Goal: Task Accomplishment & Management: Use online tool/utility

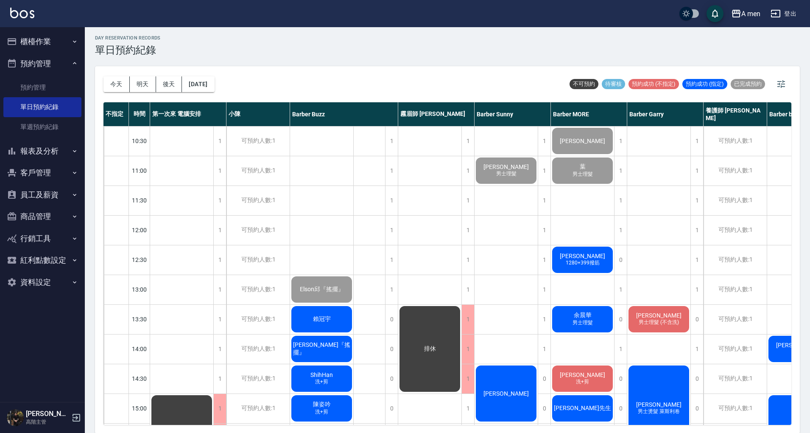
scroll to position [92, 88]
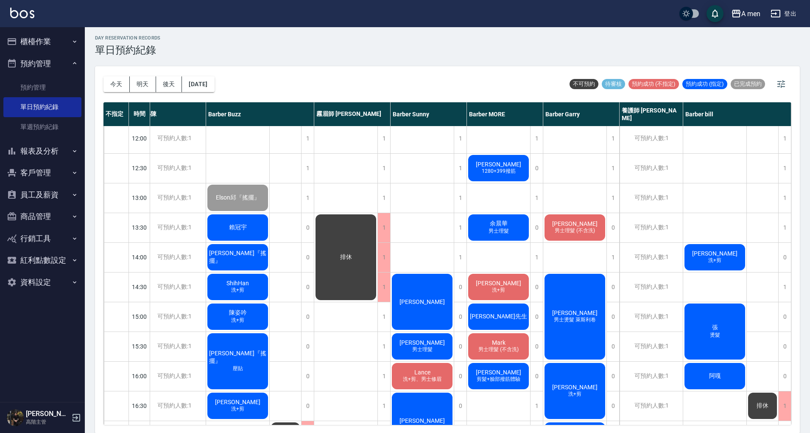
click at [123, 79] on button "今天" at bounding box center [117, 84] width 26 height 16
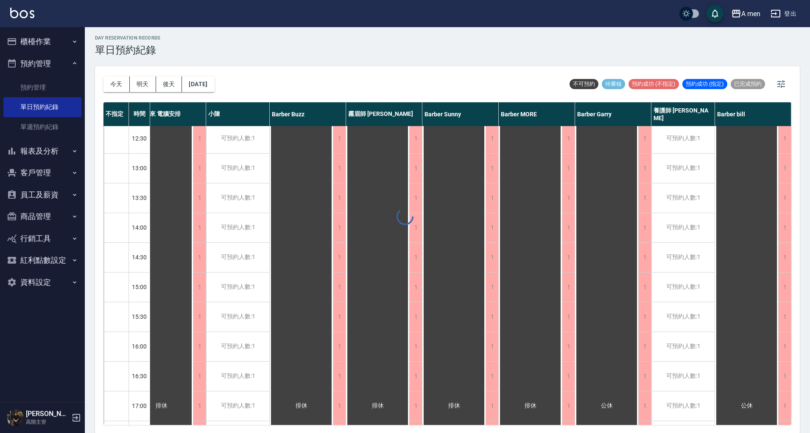
scroll to position [92, 25]
click at [144, 85] on button "明天" at bounding box center [143, 84] width 26 height 16
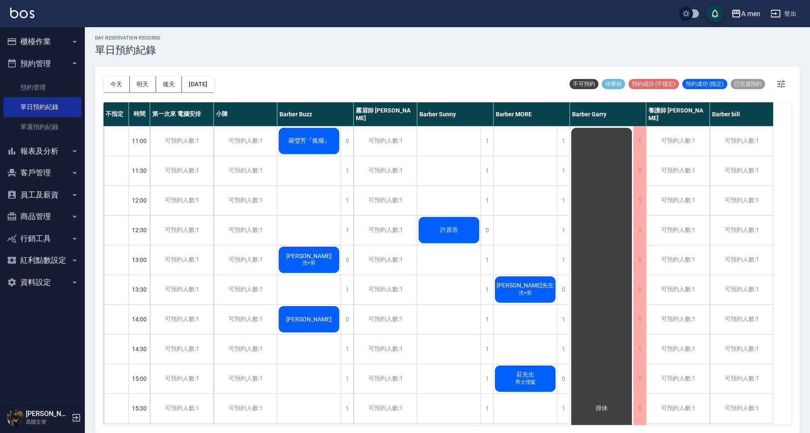
click at [369, 76] on div "[DATE] [DATE] [DATE] [DATE] 不可預約 待審核 預約成功 (不指定) 預約成功 (指定) 已完成預約" at bounding box center [448, 84] width 688 height 36
click at [56, 67] on button "預約管理" at bounding box center [42, 64] width 78 height 22
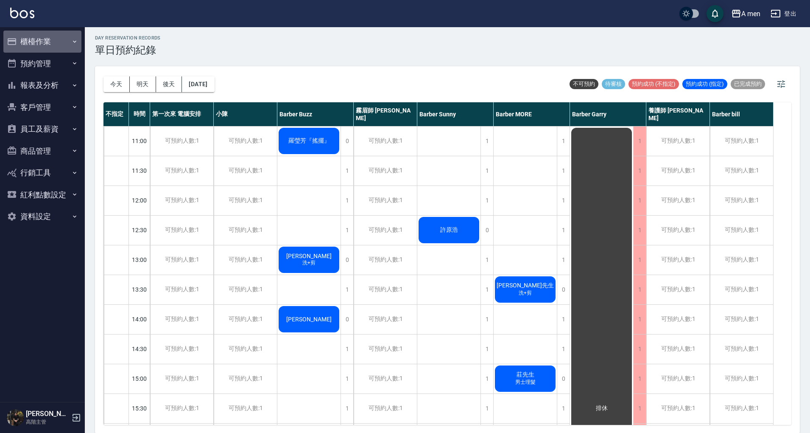
click at [50, 39] on button "櫃檯作業" at bounding box center [42, 42] width 78 height 22
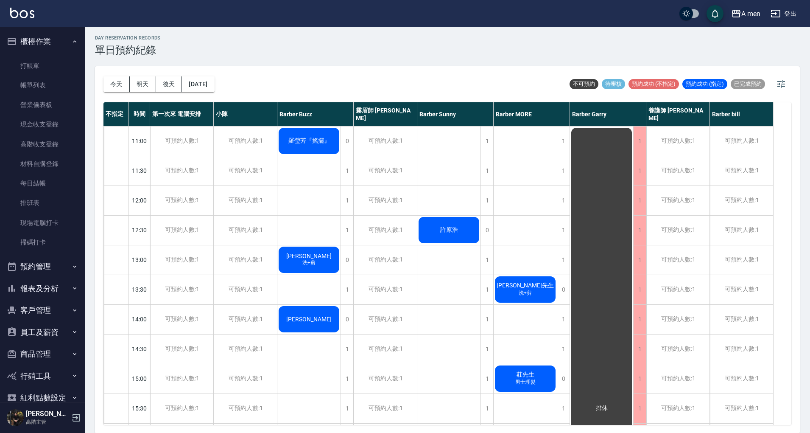
drag, startPoint x: 412, startPoint y: 71, endPoint x: 422, endPoint y: 78, distance: 12.6
click at [412, 71] on div "[DATE] [DATE] [DATE] [DATE] 不可預約 待審核 預約成功 (不指定) 預約成功 (指定) 已完成預約" at bounding box center [448, 84] width 688 height 36
click at [457, 80] on div "[DATE] [DATE] [DATE] [DATE] 不可預約 待審核 預約成功 (不指定) 預約成功 (指定) 已完成預約" at bounding box center [448, 84] width 688 height 36
click at [520, 51] on div "day Reservation records 單日預約紀錄" at bounding box center [447, 45] width 705 height 21
